Goal: Complete application form: Complete application form

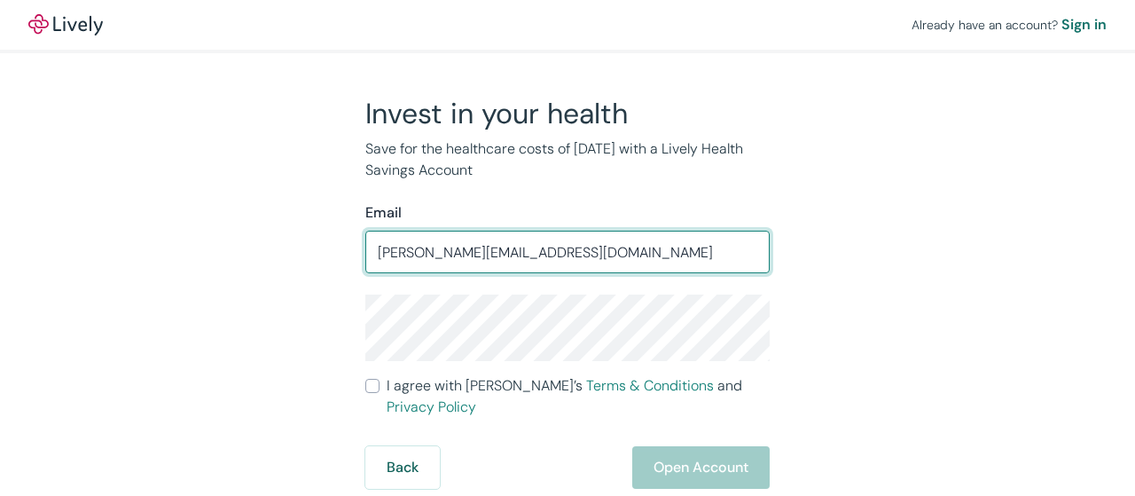
type input "brian@banellcustom.com"
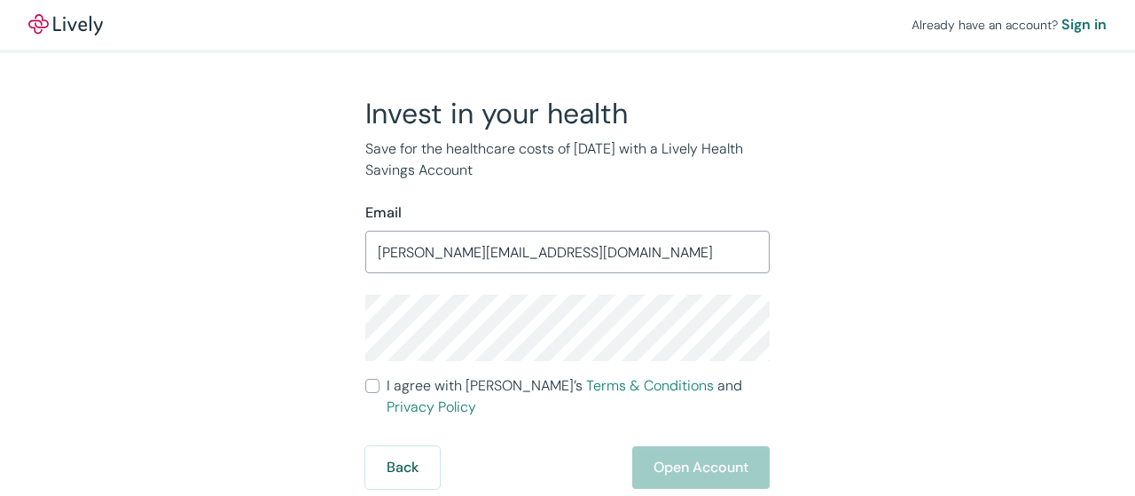
click at [675, 450] on div "Back Open Account" at bounding box center [567, 467] width 404 height 43
click at [373, 392] on input "I agree with Lively’s Terms & Conditions and Privacy Policy" at bounding box center [372, 386] width 14 height 14
checkbox input "true"
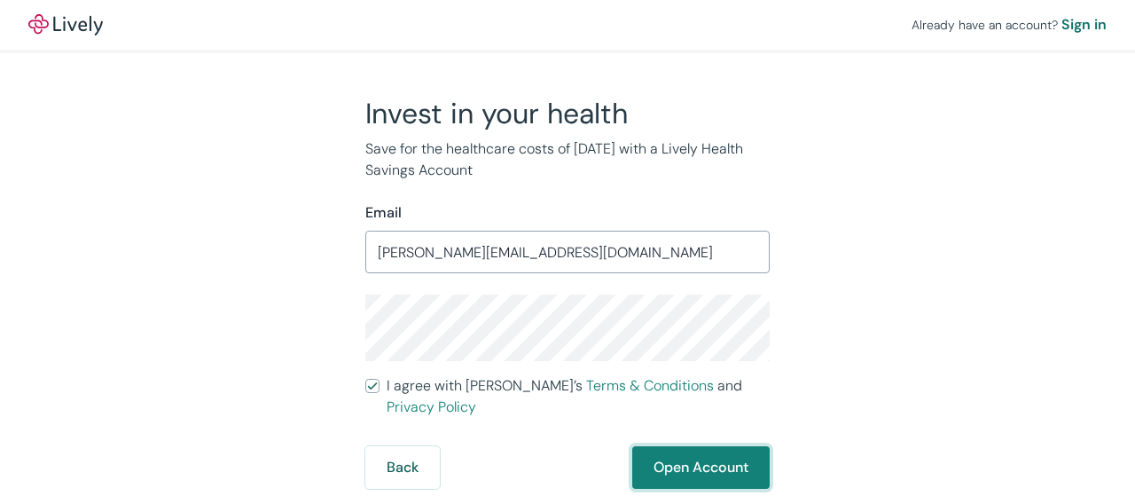
click at [695, 451] on button "Open Account" at bounding box center [700, 467] width 137 height 43
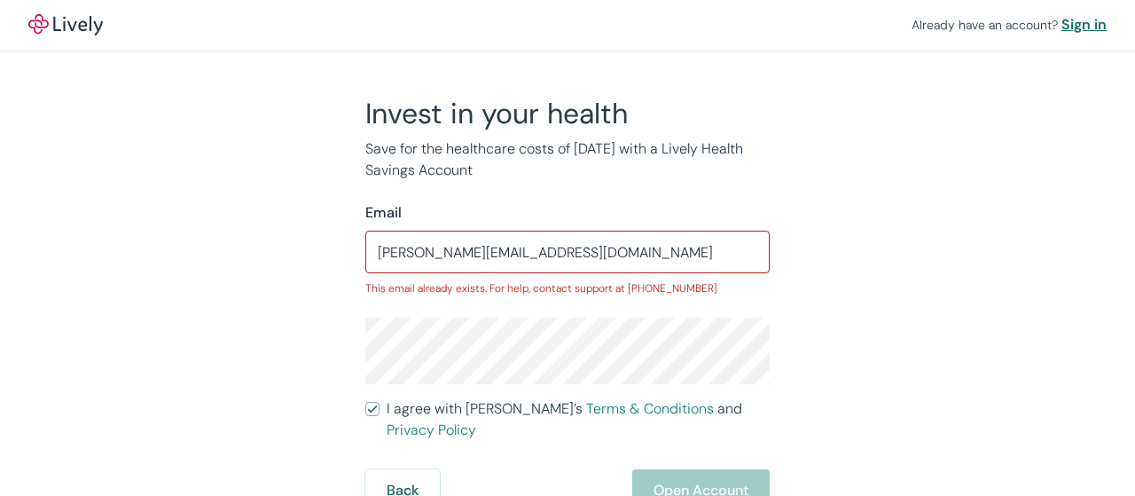
click at [1093, 21] on div "Sign in" at bounding box center [1083, 24] width 45 height 21
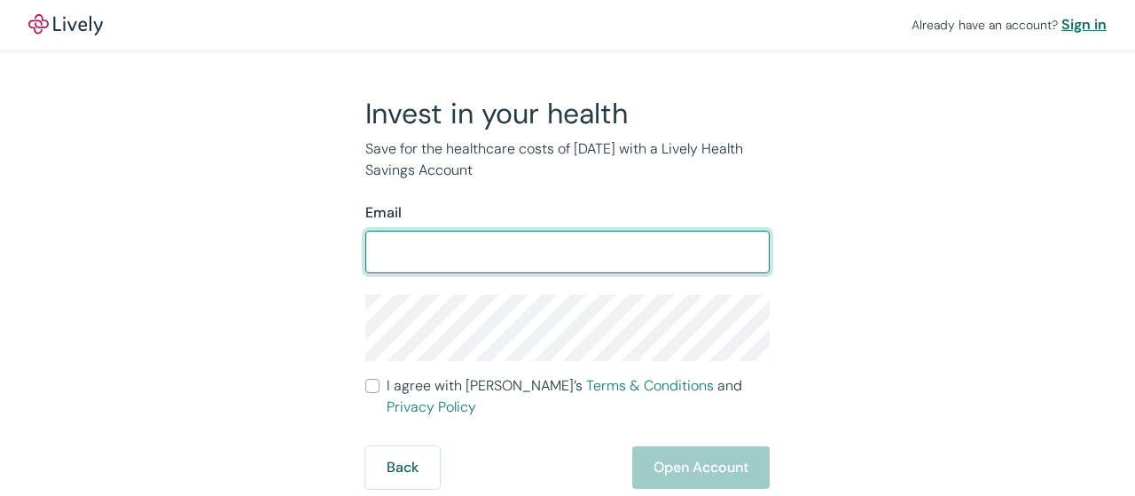
click at [1078, 22] on div "Sign in" at bounding box center [1083, 24] width 45 height 21
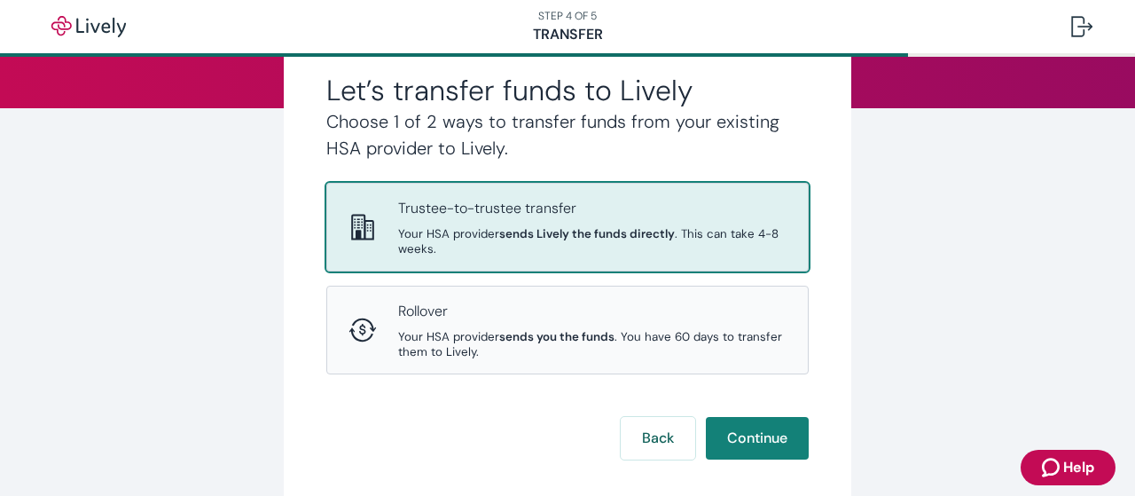
scroll to position [220, 0]
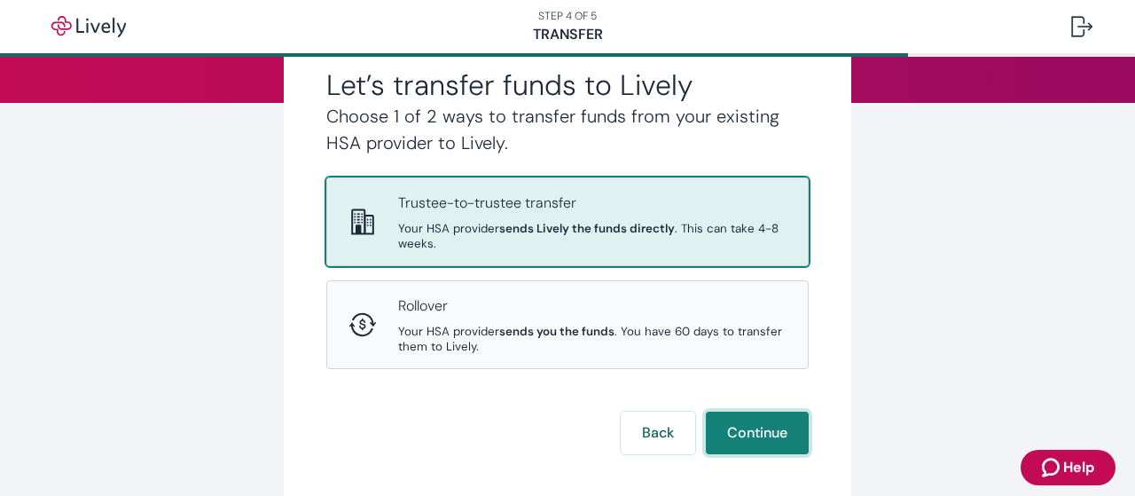
click at [748, 432] on button "Continue" at bounding box center [757, 432] width 103 height 43
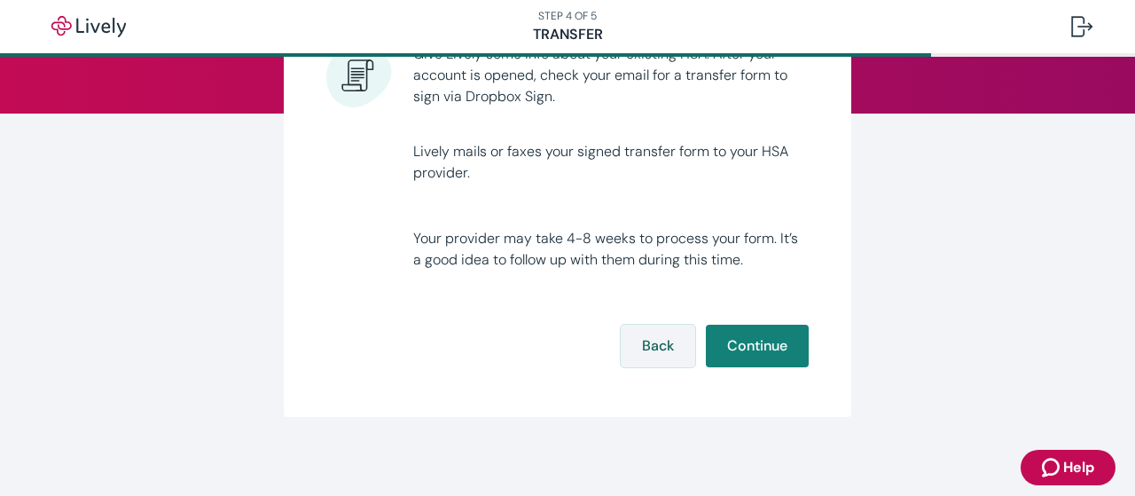
scroll to position [215, 0]
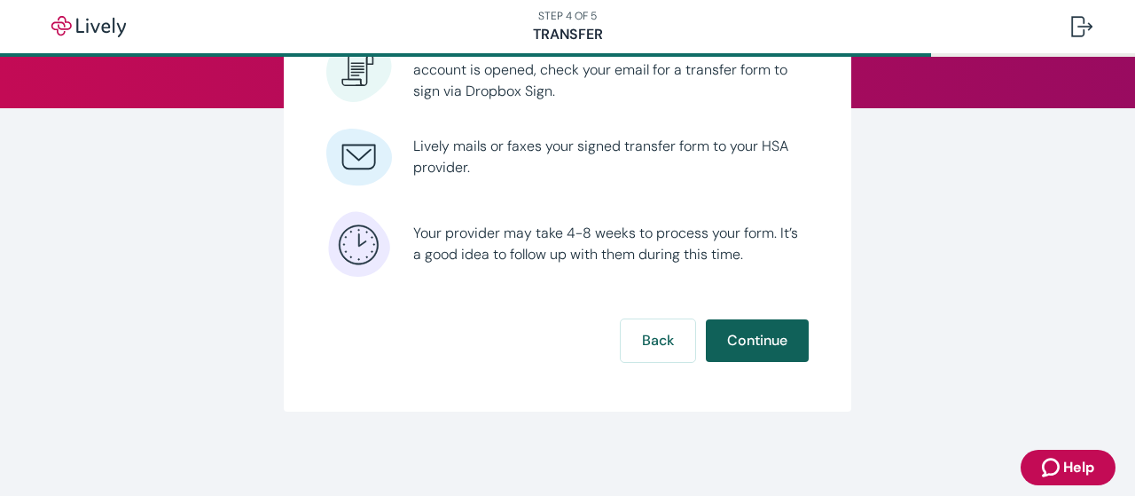
click at [750, 334] on button "Continue" at bounding box center [757, 340] width 103 height 43
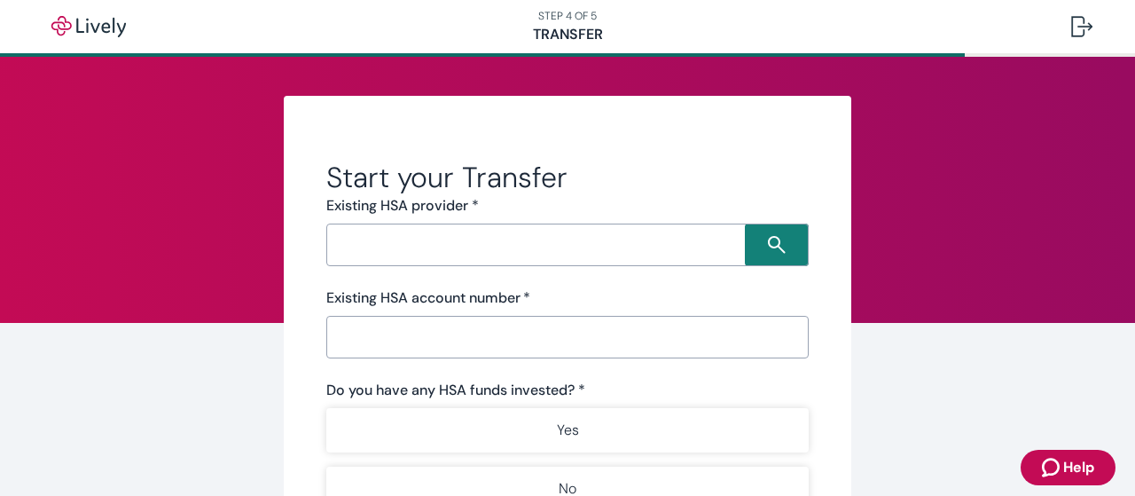
click at [453, 247] on input "Search input" at bounding box center [538, 244] width 413 height 25
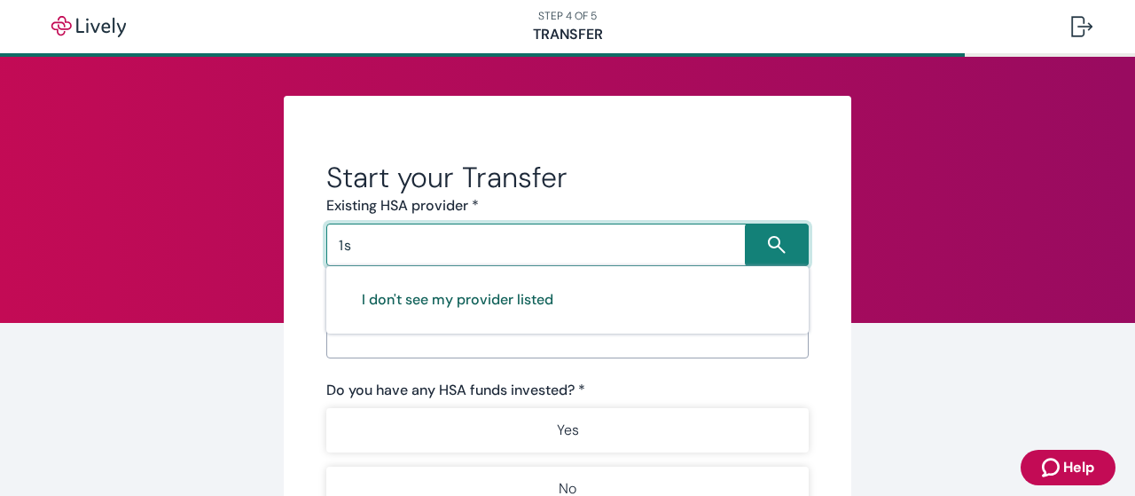
type input "1"
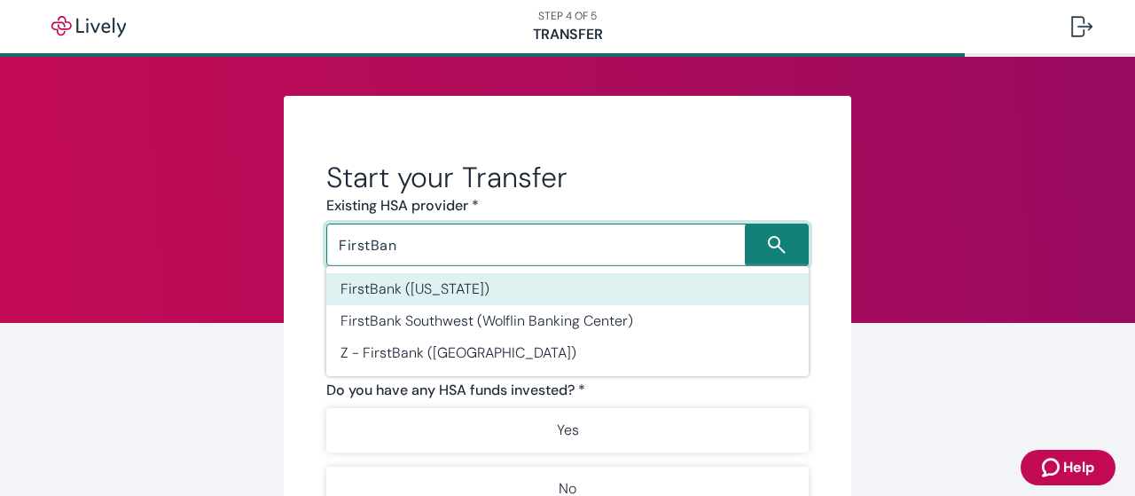
click at [412, 281] on li "FirstBank ([US_STATE])" at bounding box center [567, 289] width 482 height 32
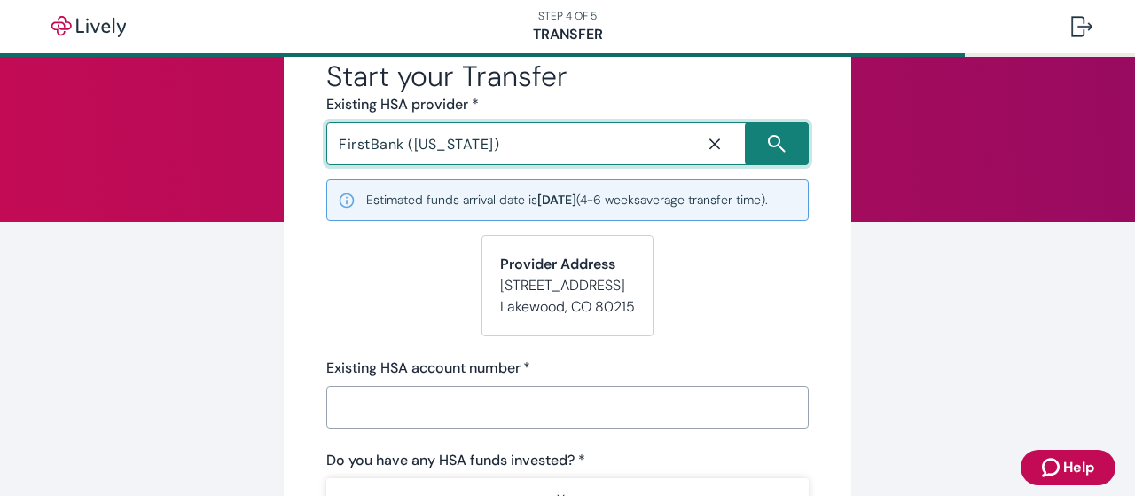
scroll to position [110, 0]
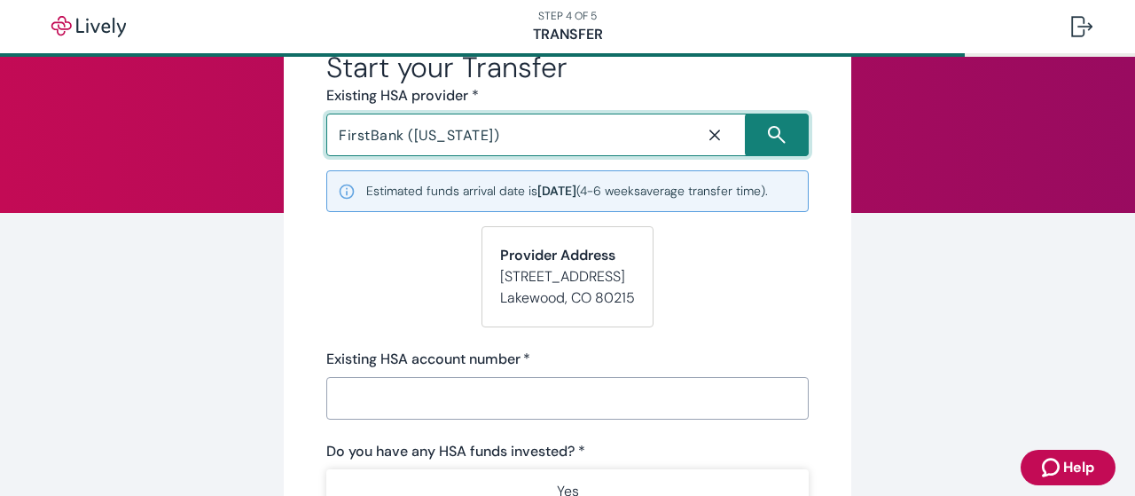
type input "FirstBank ([US_STATE])"
click at [394, 409] on input "Existing HSA account number   *" at bounding box center [567, 397] width 482 height 35
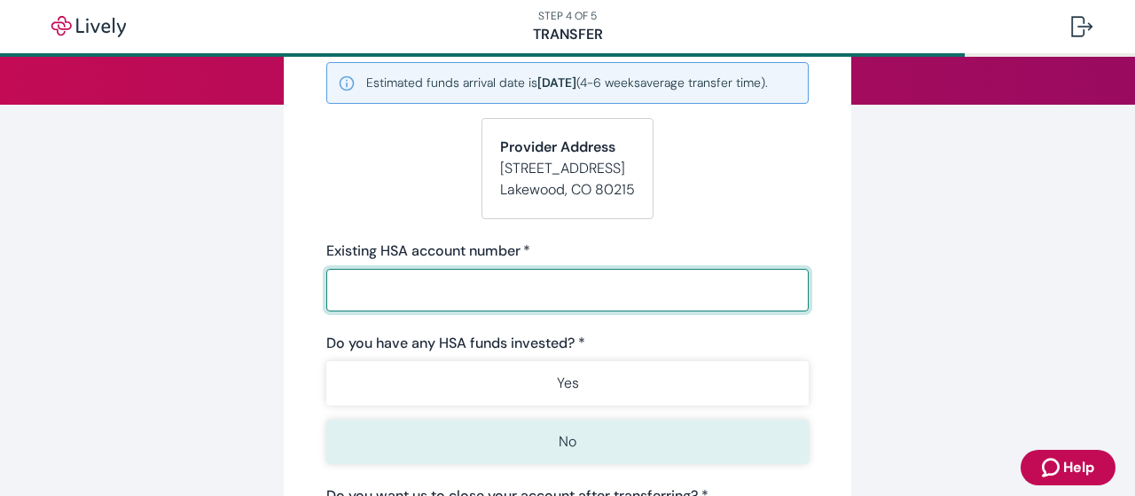
scroll to position [220, 0]
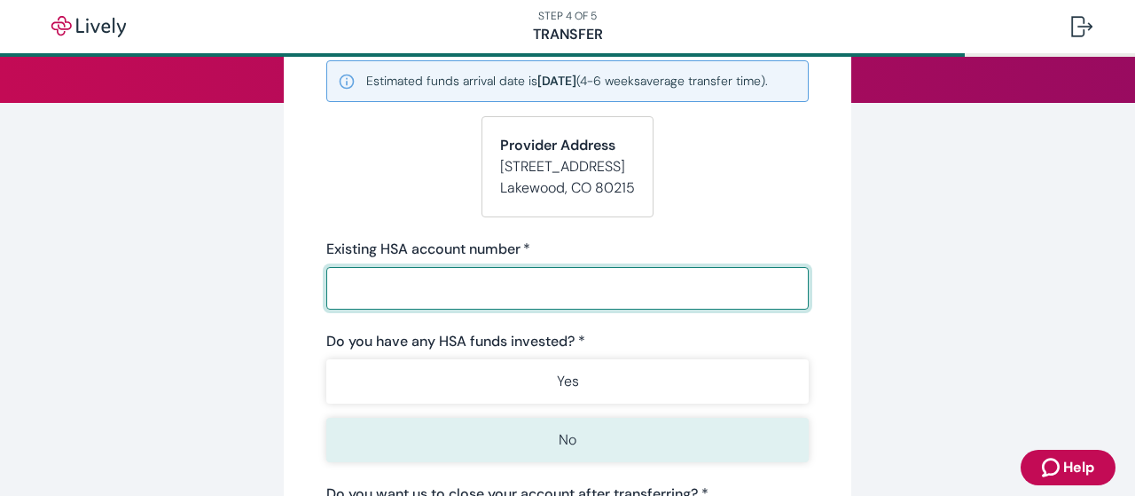
click at [522, 451] on div "Yes No" at bounding box center [567, 410] width 482 height 103
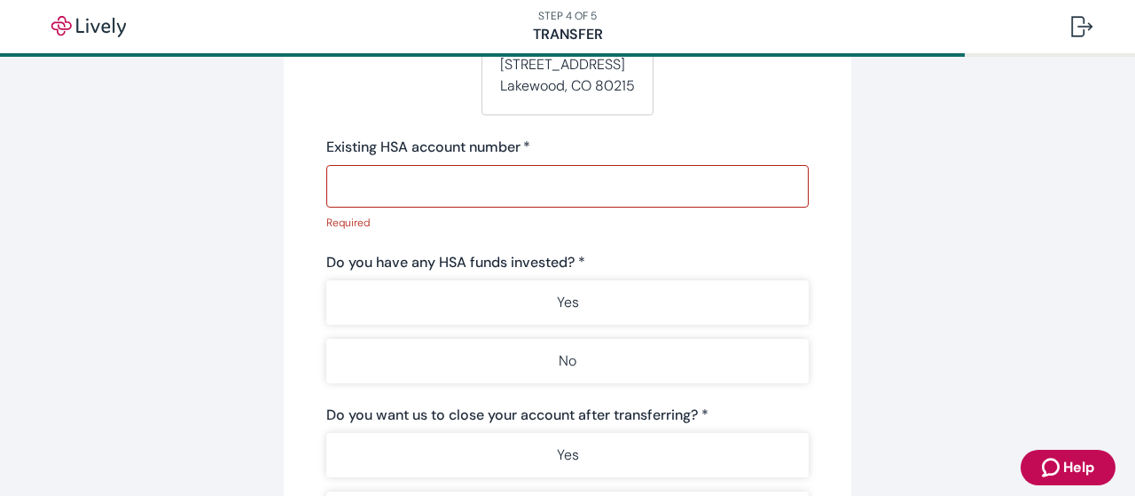
scroll to position [330, 0]
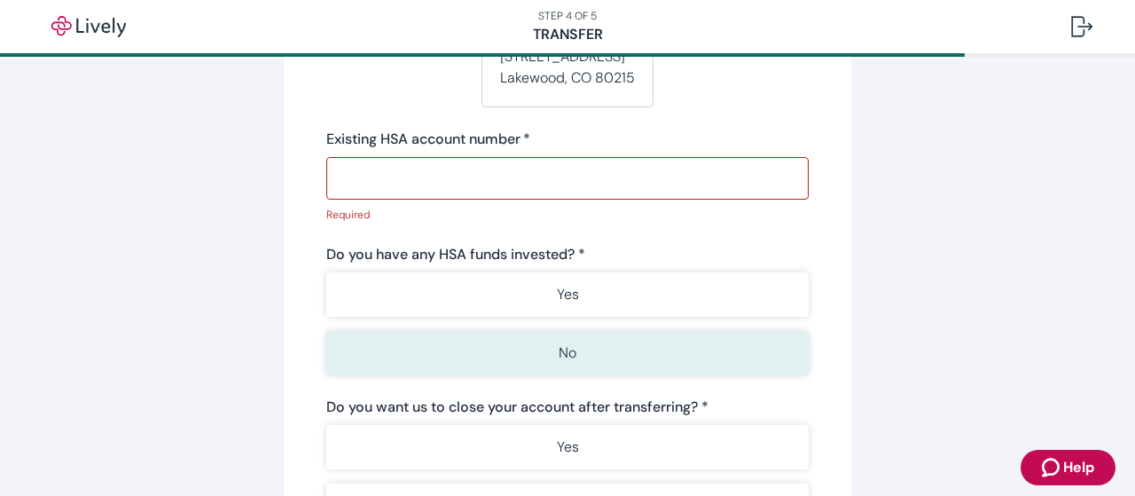
click at [558, 363] on p "No" at bounding box center [567, 352] width 18 height 21
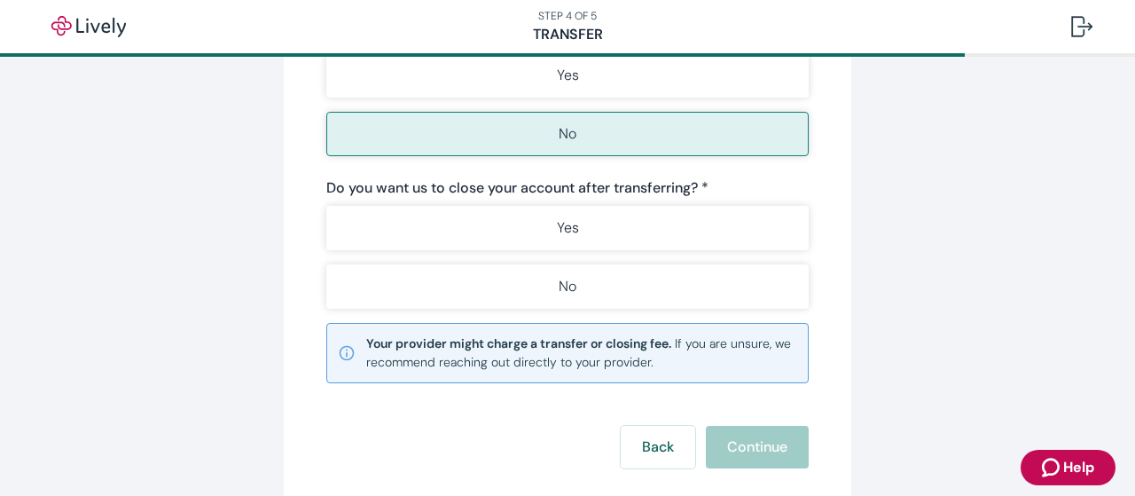
scroll to position [550, 0]
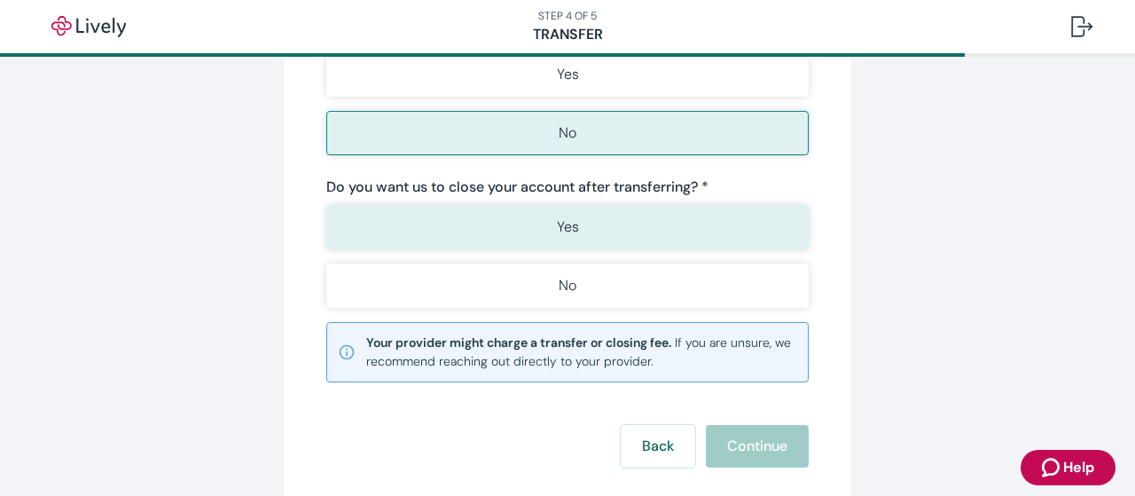
click at [584, 249] on button "Yes" at bounding box center [567, 227] width 482 height 44
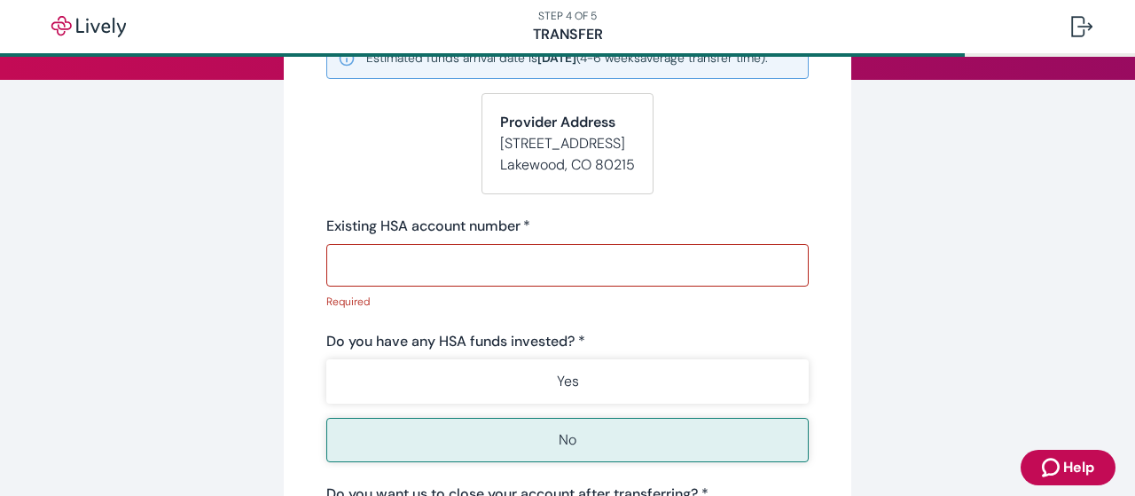
scroll to position [220, 0]
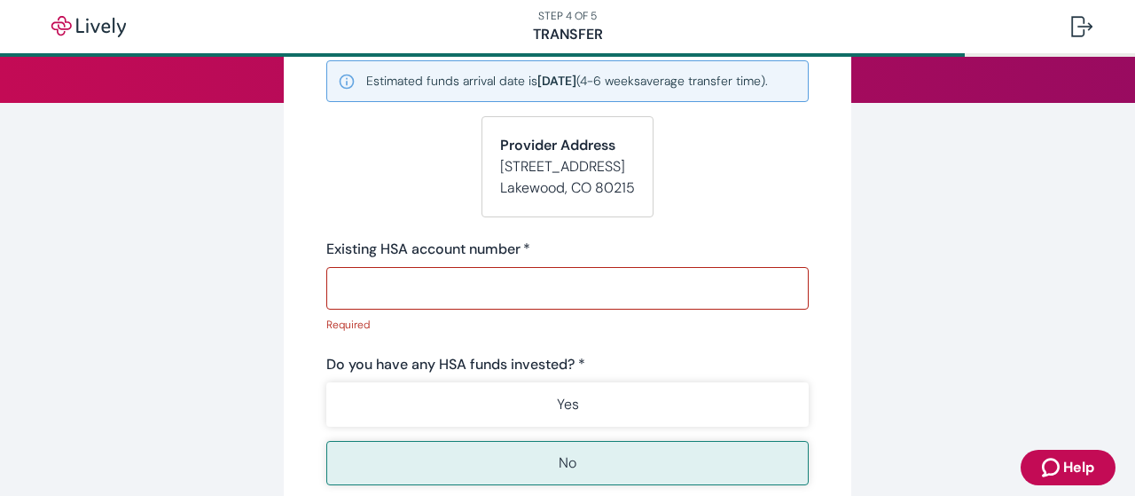
click at [525, 306] on input "Existing HSA account number   *" at bounding box center [567, 287] width 482 height 35
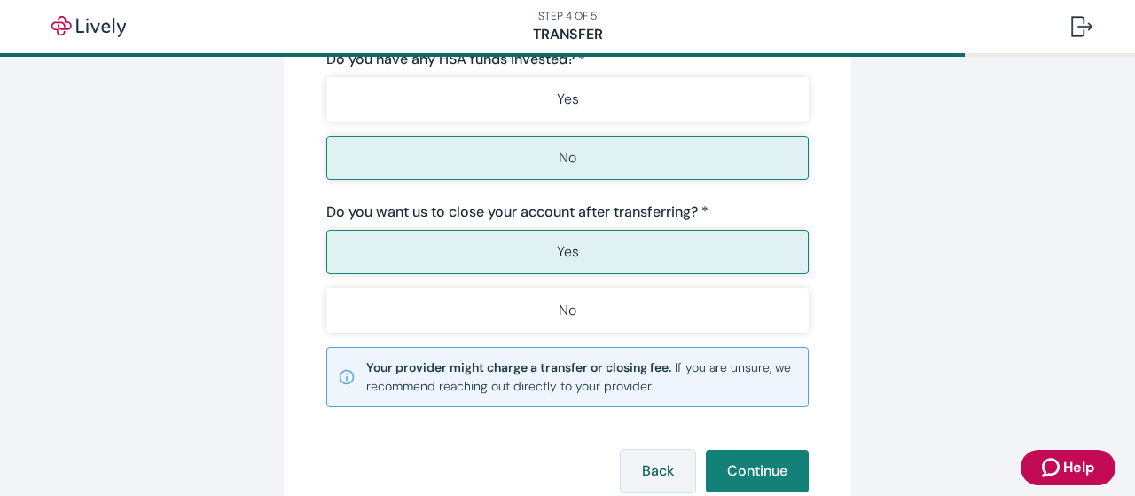
scroll to position [550, 0]
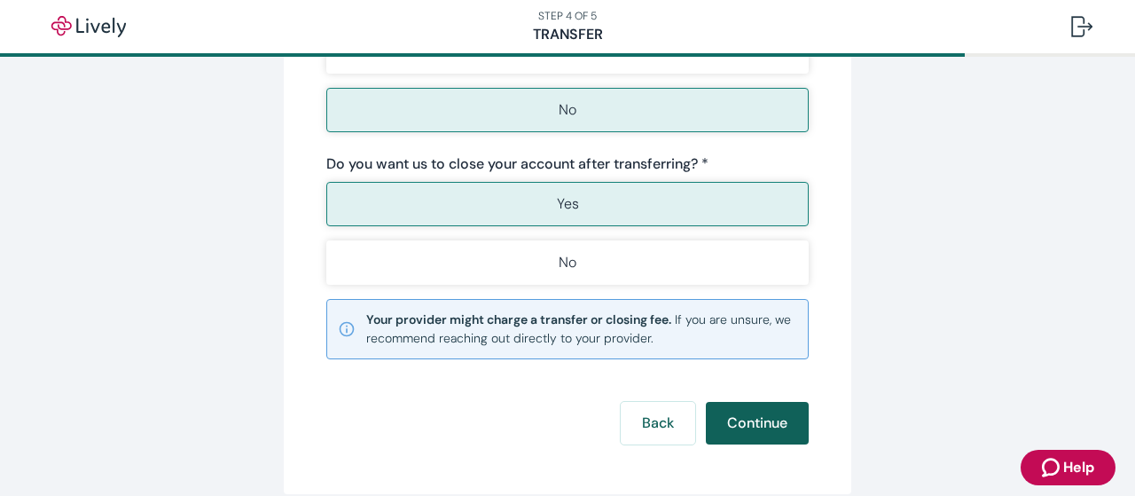
type input "2021265436"
click at [755, 444] on button "Continue" at bounding box center [757, 423] width 103 height 43
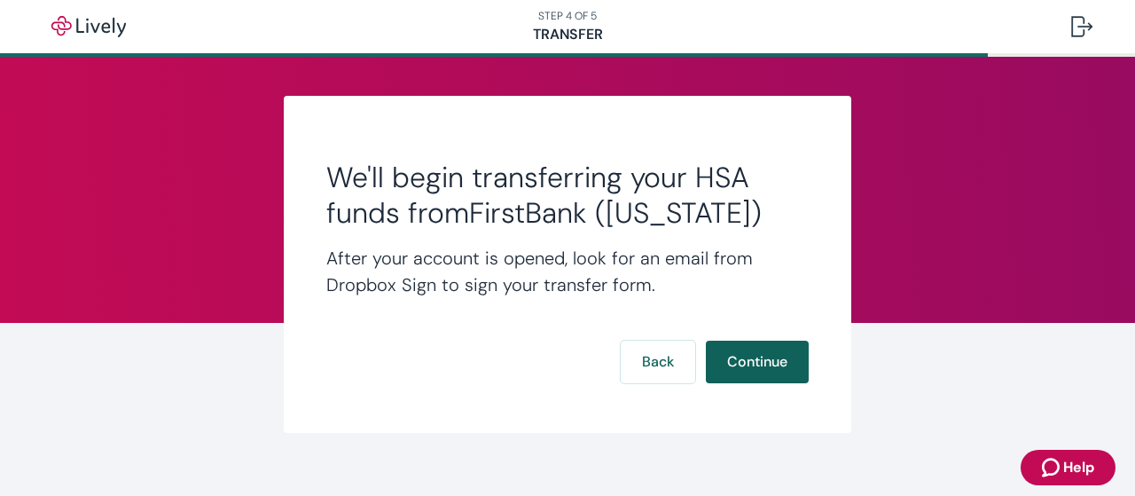
click at [760, 379] on button "Continue" at bounding box center [757, 361] width 103 height 43
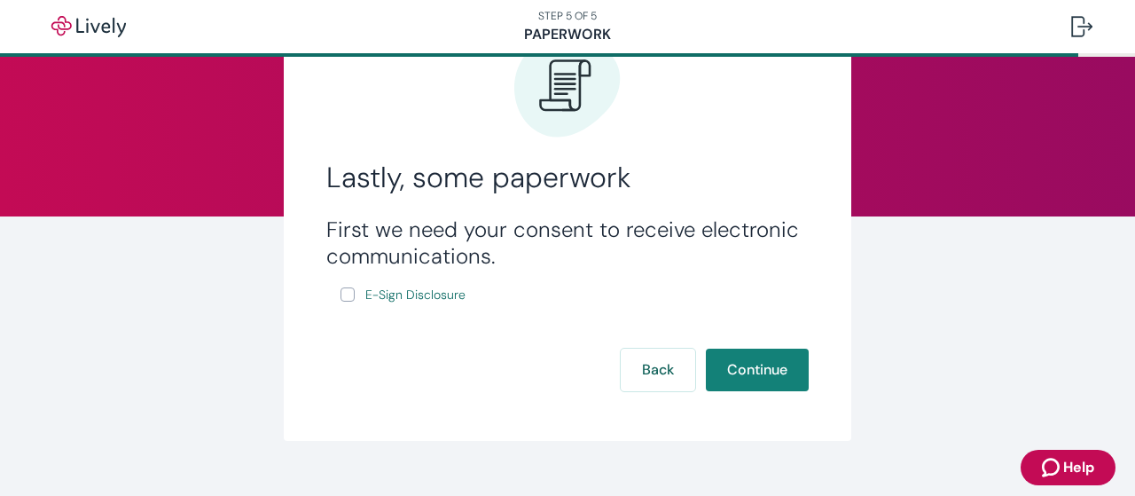
scroll to position [110, 0]
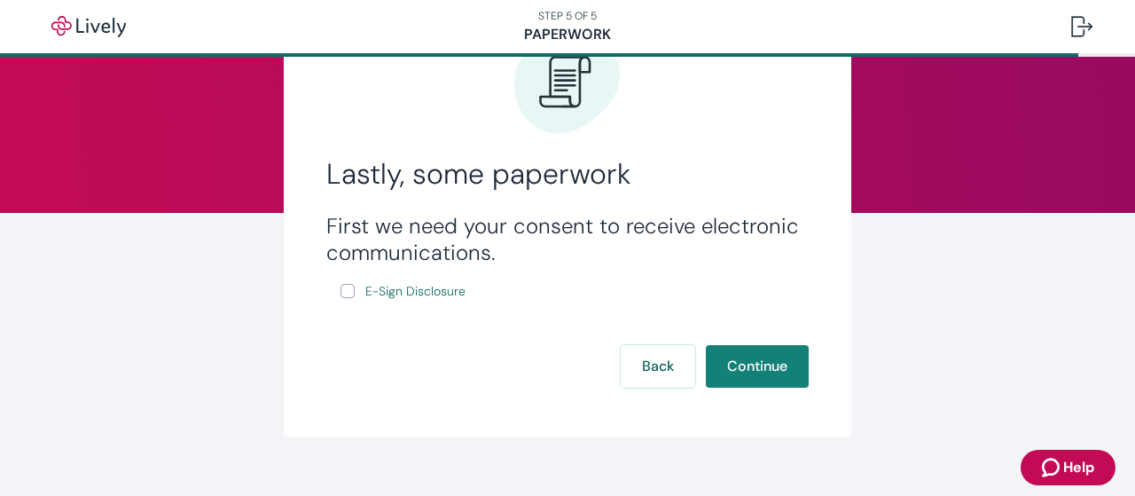
click at [352, 291] on input "E-Sign Disclosure" at bounding box center [347, 291] width 14 height 14
checkbox input "true"
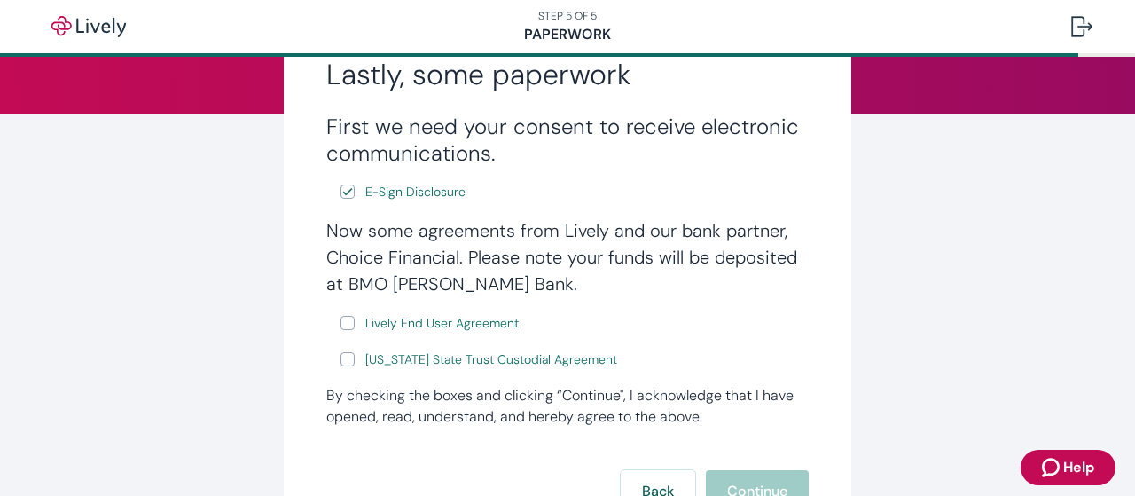
scroll to position [220, 0]
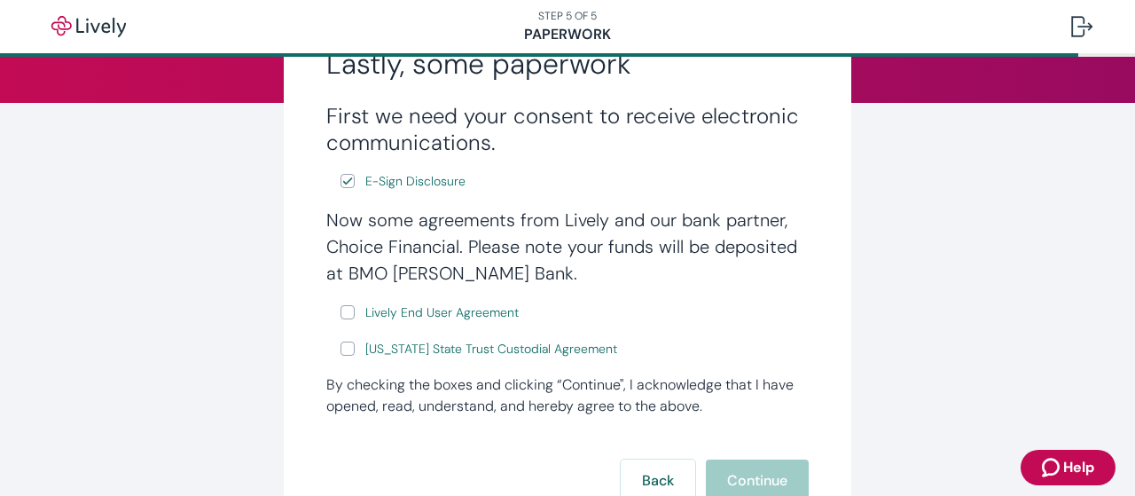
click at [348, 315] on input "Lively End User Agreement" at bounding box center [347, 312] width 14 height 14
checkbox input "true"
click at [347, 349] on input "[US_STATE] State Trust Custodial Agreement" at bounding box center [347, 348] width 14 height 14
checkbox input "true"
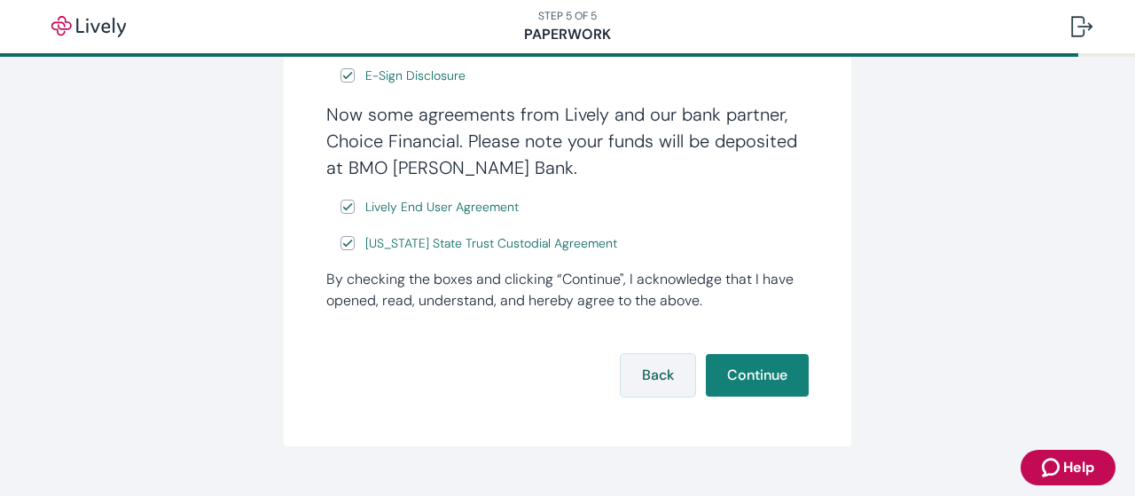
scroll to position [330, 0]
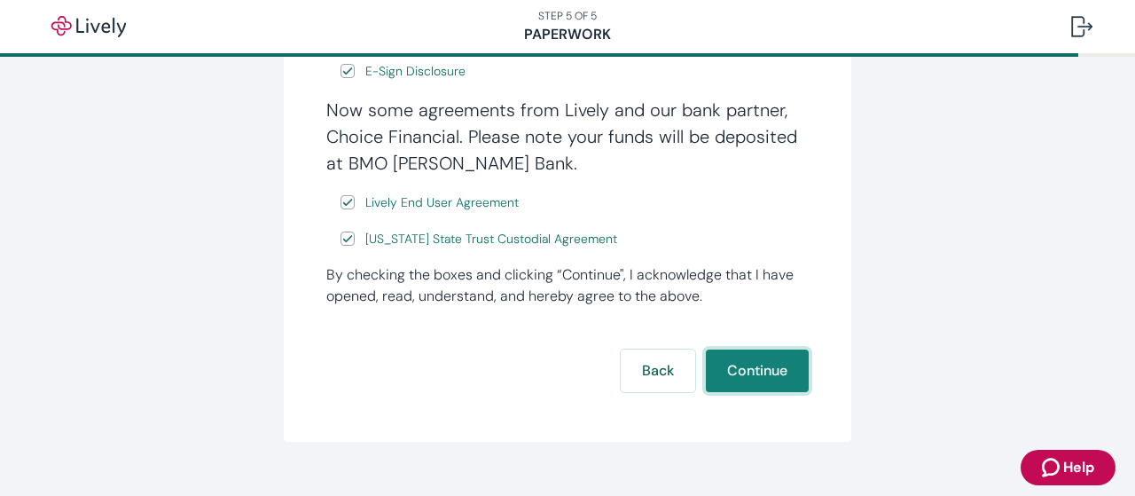
click at [741, 366] on button "Continue" at bounding box center [757, 370] width 103 height 43
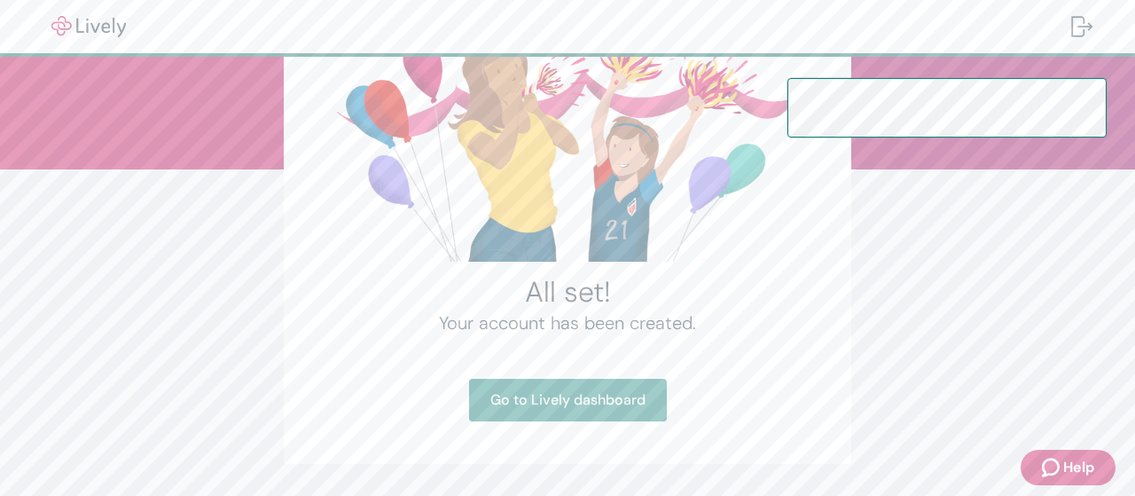
scroll to position [207, 0]
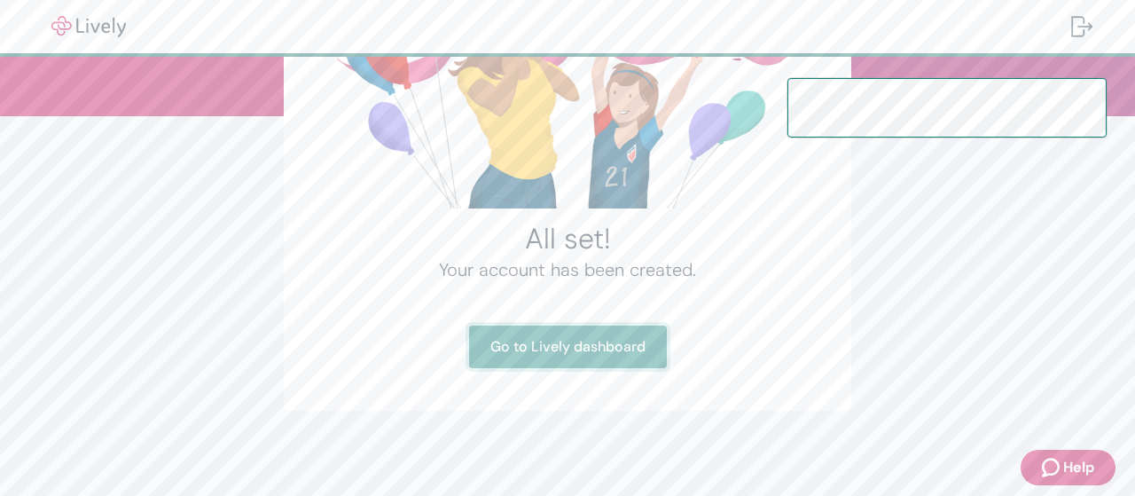
click at [586, 350] on link "Go to Lively dashboard" at bounding box center [568, 346] width 198 height 43
